Goal: Task Accomplishment & Management: Manage account settings

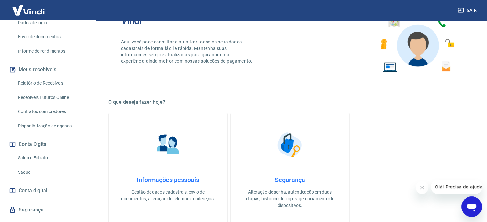
scroll to position [132, 0]
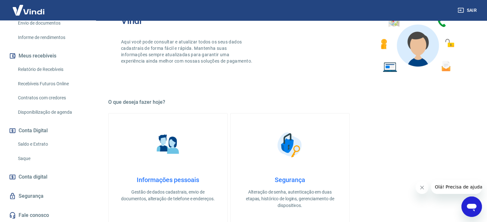
click at [23, 157] on link "Saque" at bounding box center [51, 158] width 73 height 13
